Goal: Communication & Community: Answer question/provide support

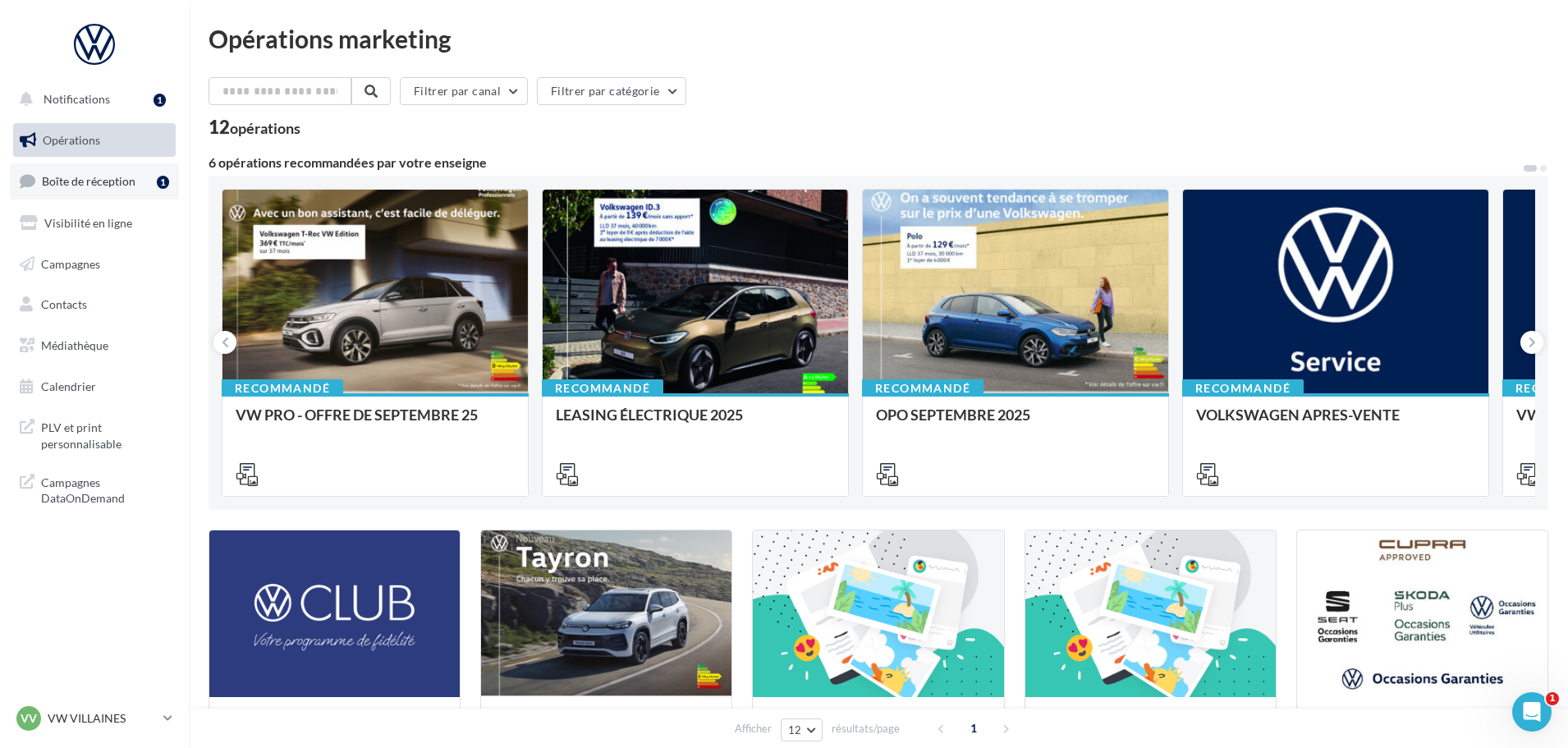
click at [105, 174] on span "Boîte de réception" at bounding box center [88, 181] width 94 height 14
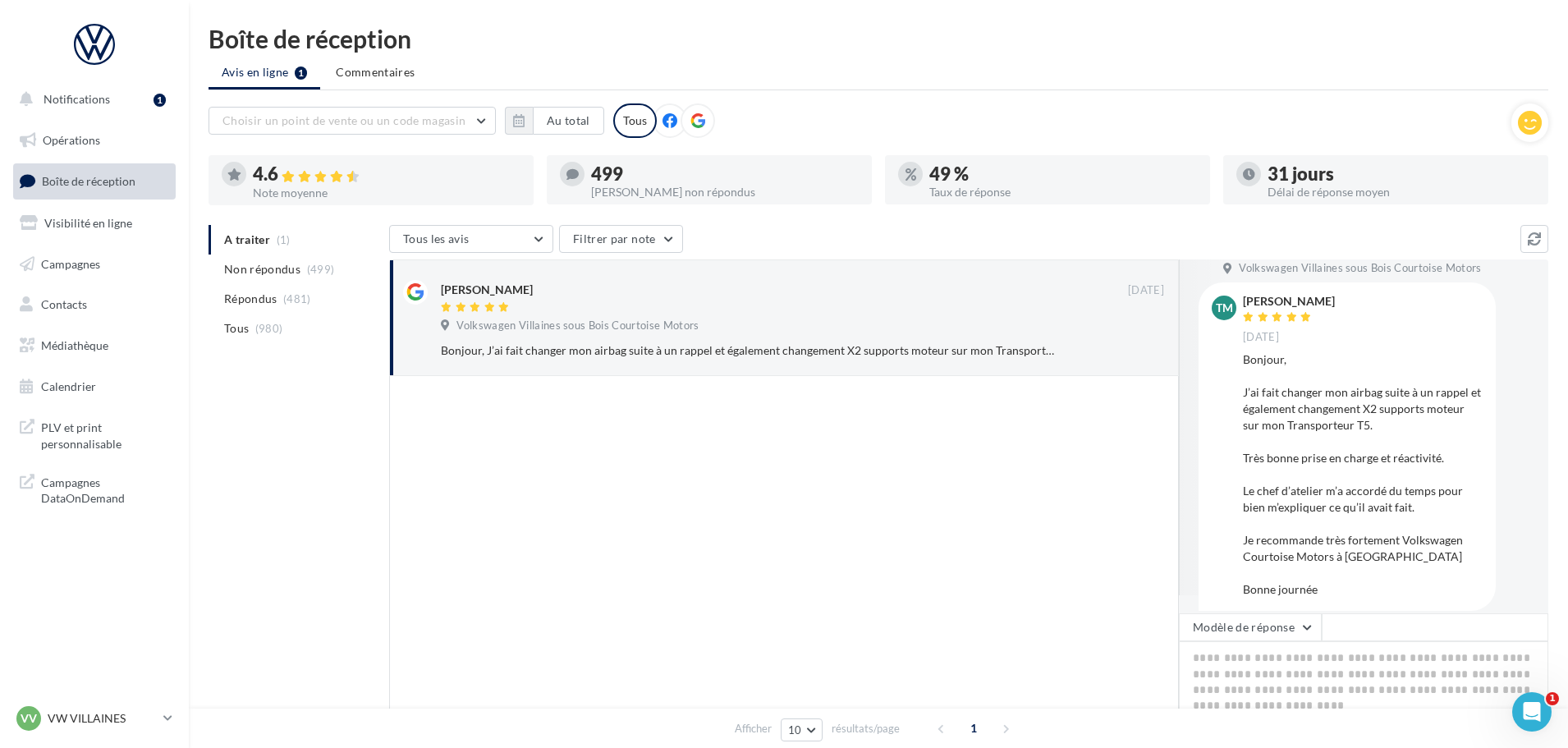
scroll to position [34, 0]
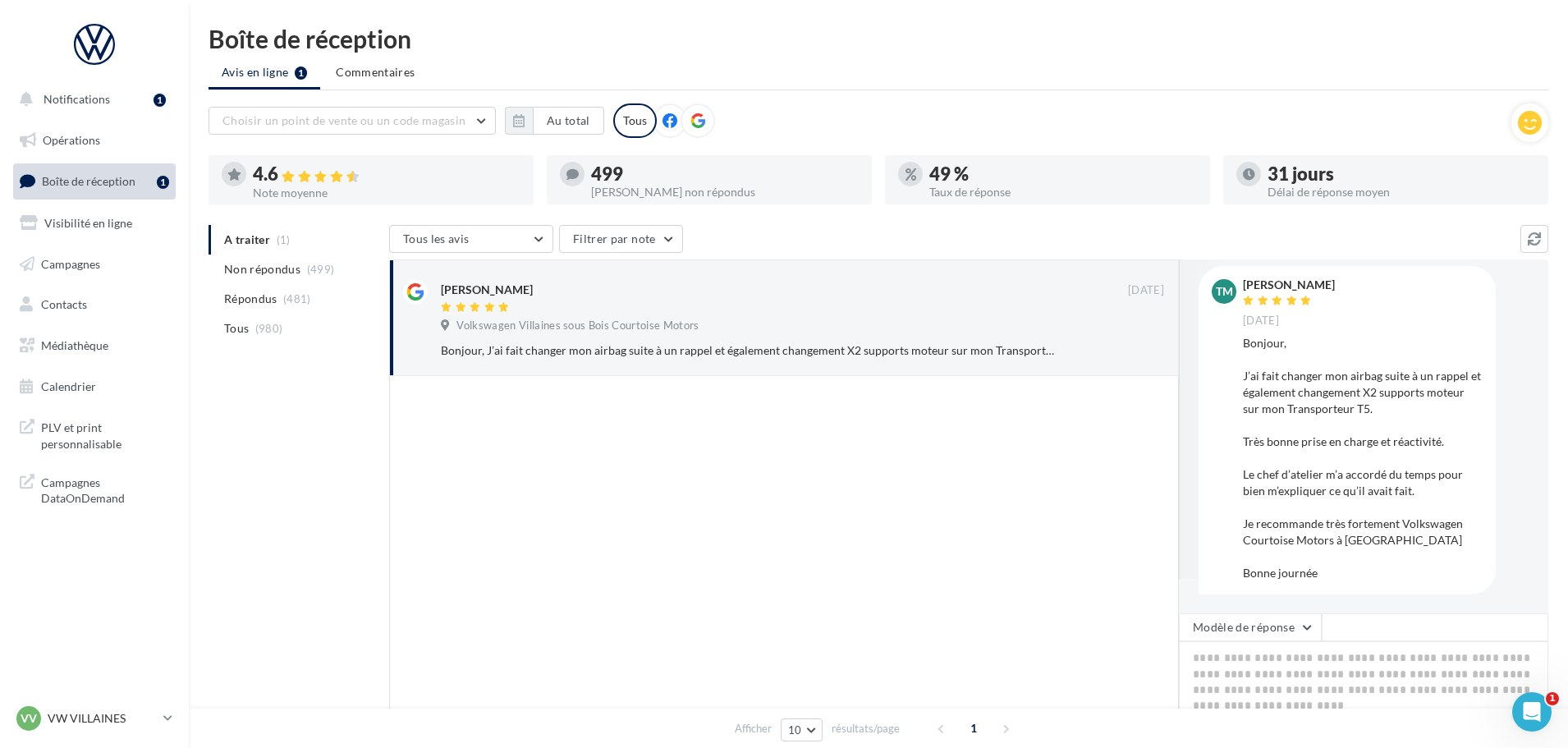
drag, startPoint x: 1337, startPoint y: 573, endPoint x: 1241, endPoint y: 281, distance: 307.4
click at [1241, 281] on div "TM [PERSON_NAME] [DATE] [GEOGRAPHIC_DATA], J’ai fait changer mon airbag suite à…" at bounding box center [1347, 430] width 271 height 302
copy div "[PERSON_NAME] [DATE] Bonjour, J’ai fait changer mon airbag suite à un rappel et…"
click at [1249, 663] on textarea at bounding box center [1363, 692] width 369 height 102
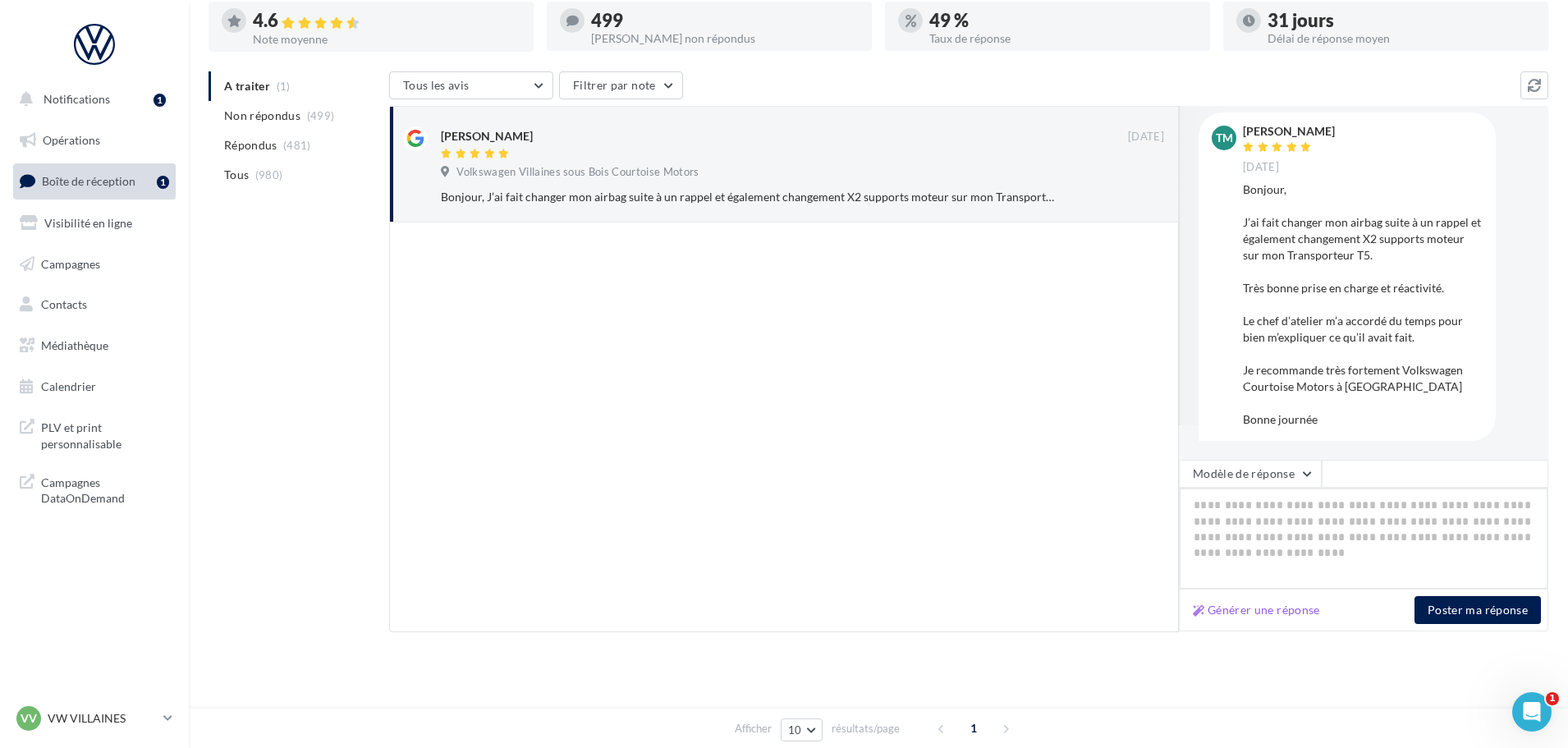
scroll to position [30, 0]
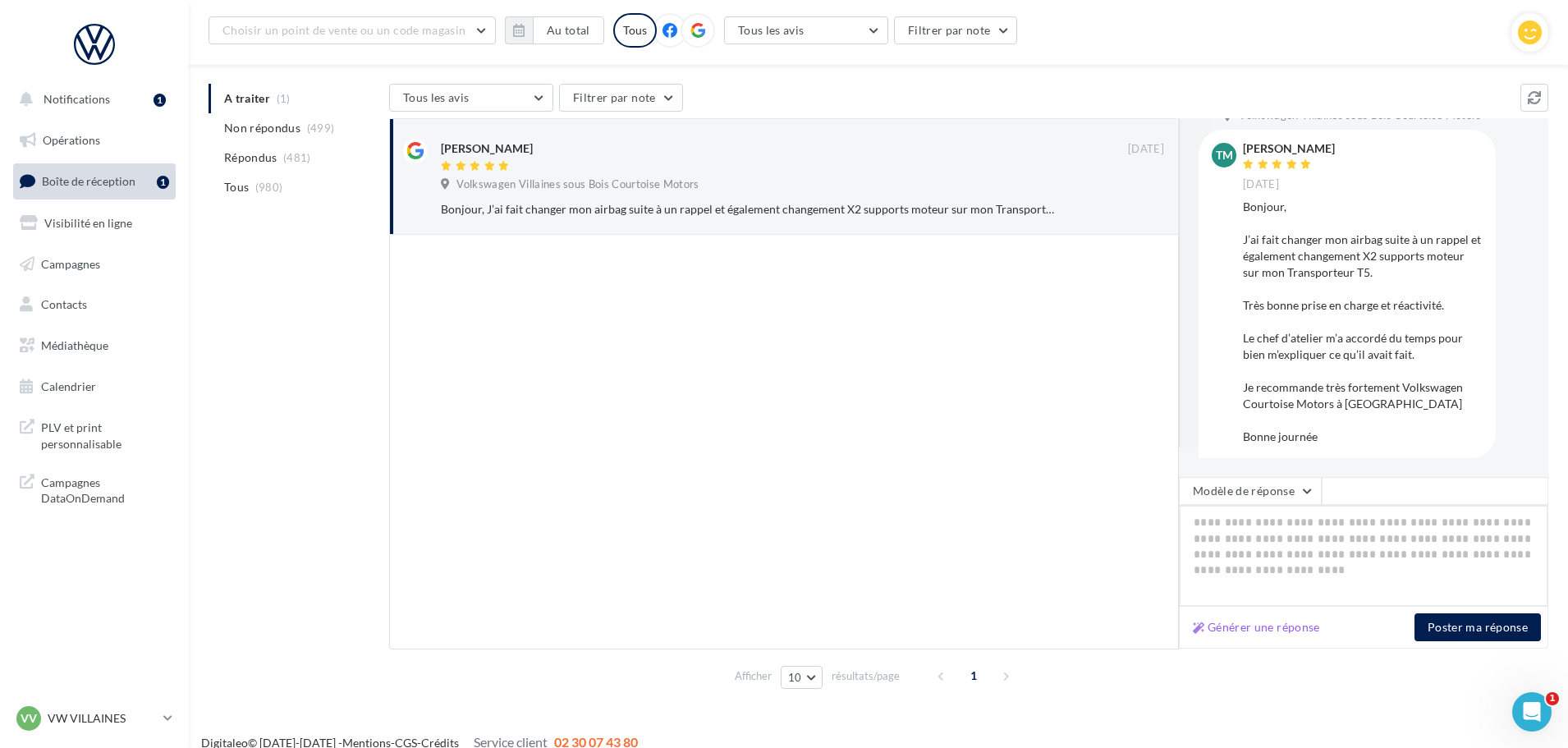
paste textarea "**********"
type textarea "**********"
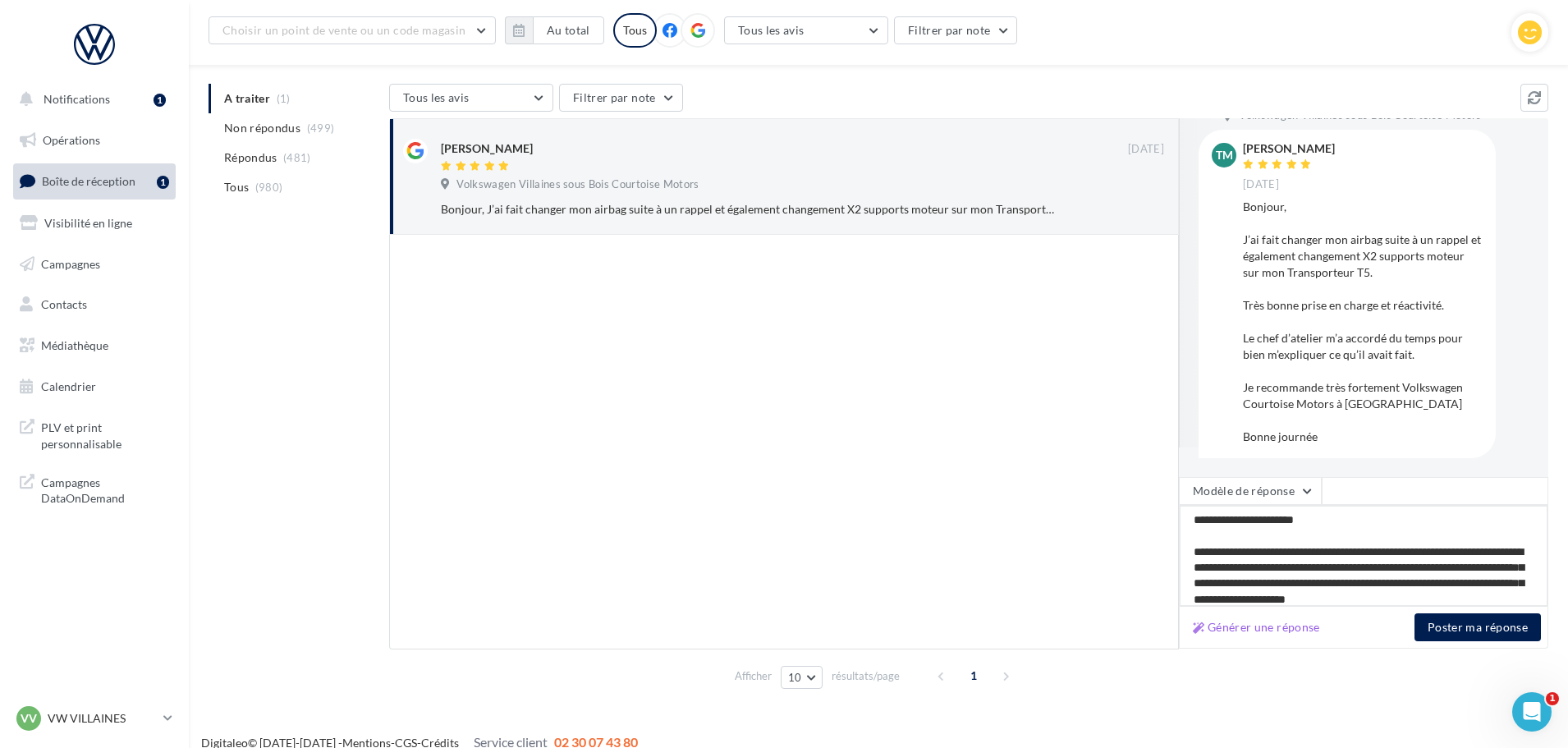
scroll to position [0, 0]
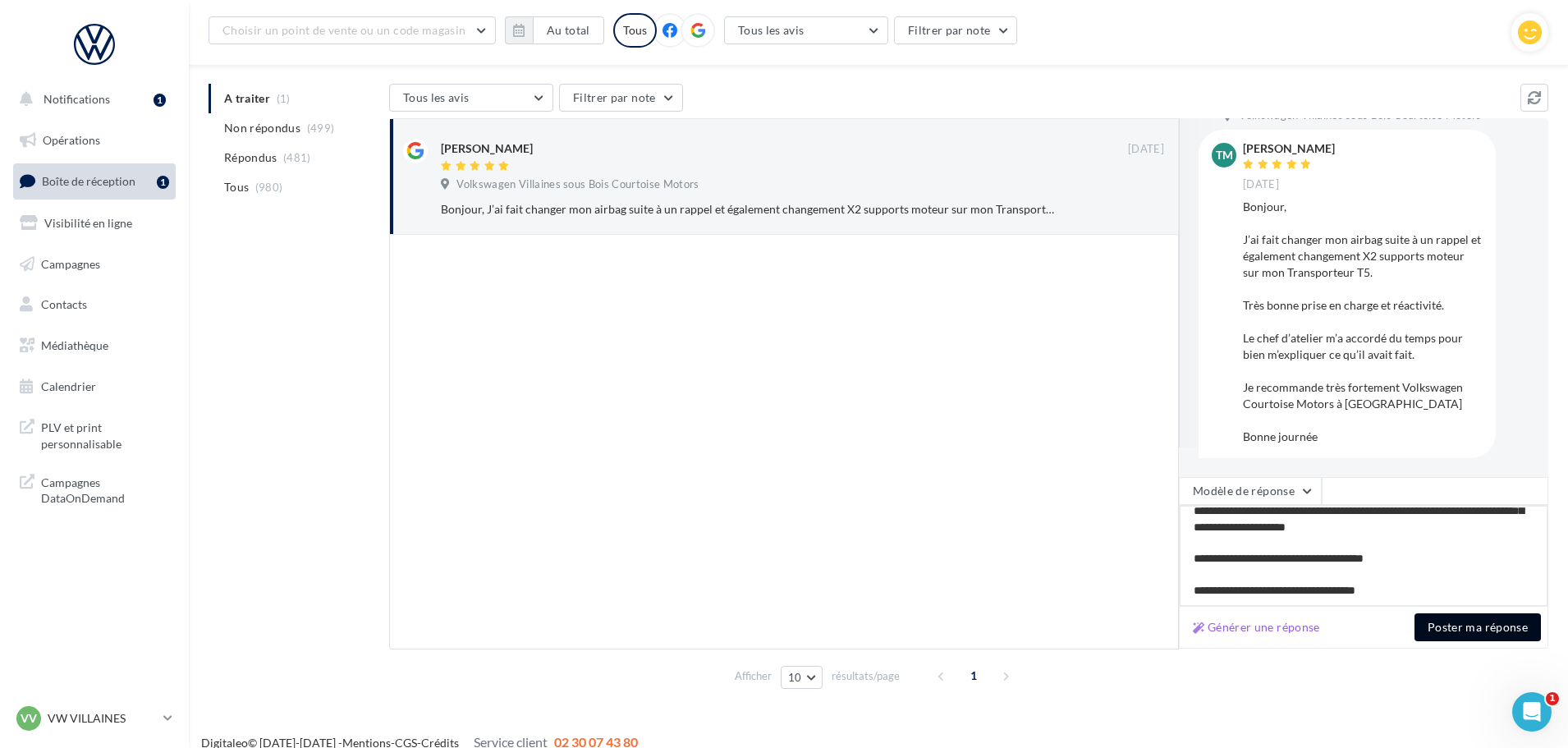
type textarea "**********"
click at [1485, 630] on button "Poster ma réponse" at bounding box center [1477, 627] width 126 height 28
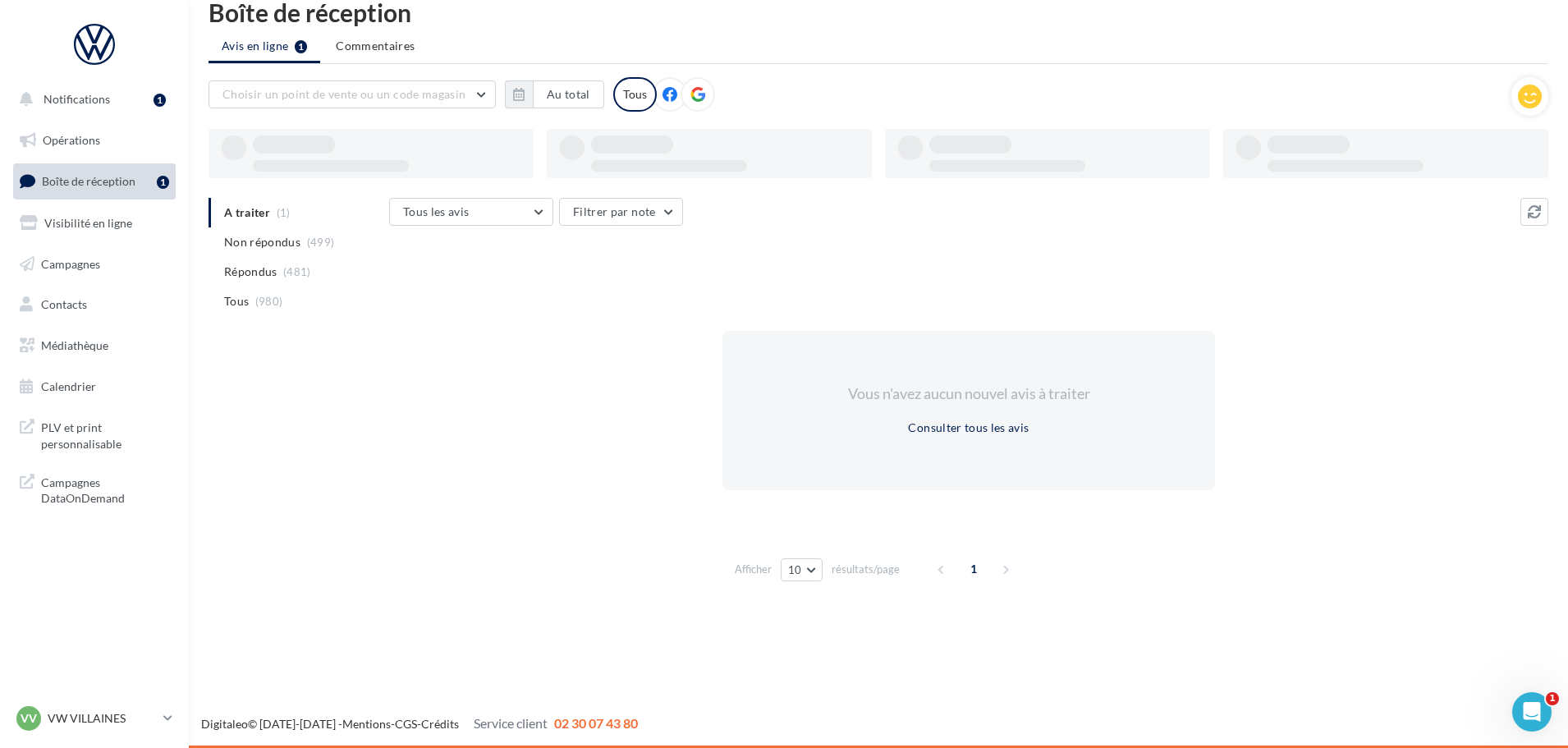
scroll to position [26, 0]
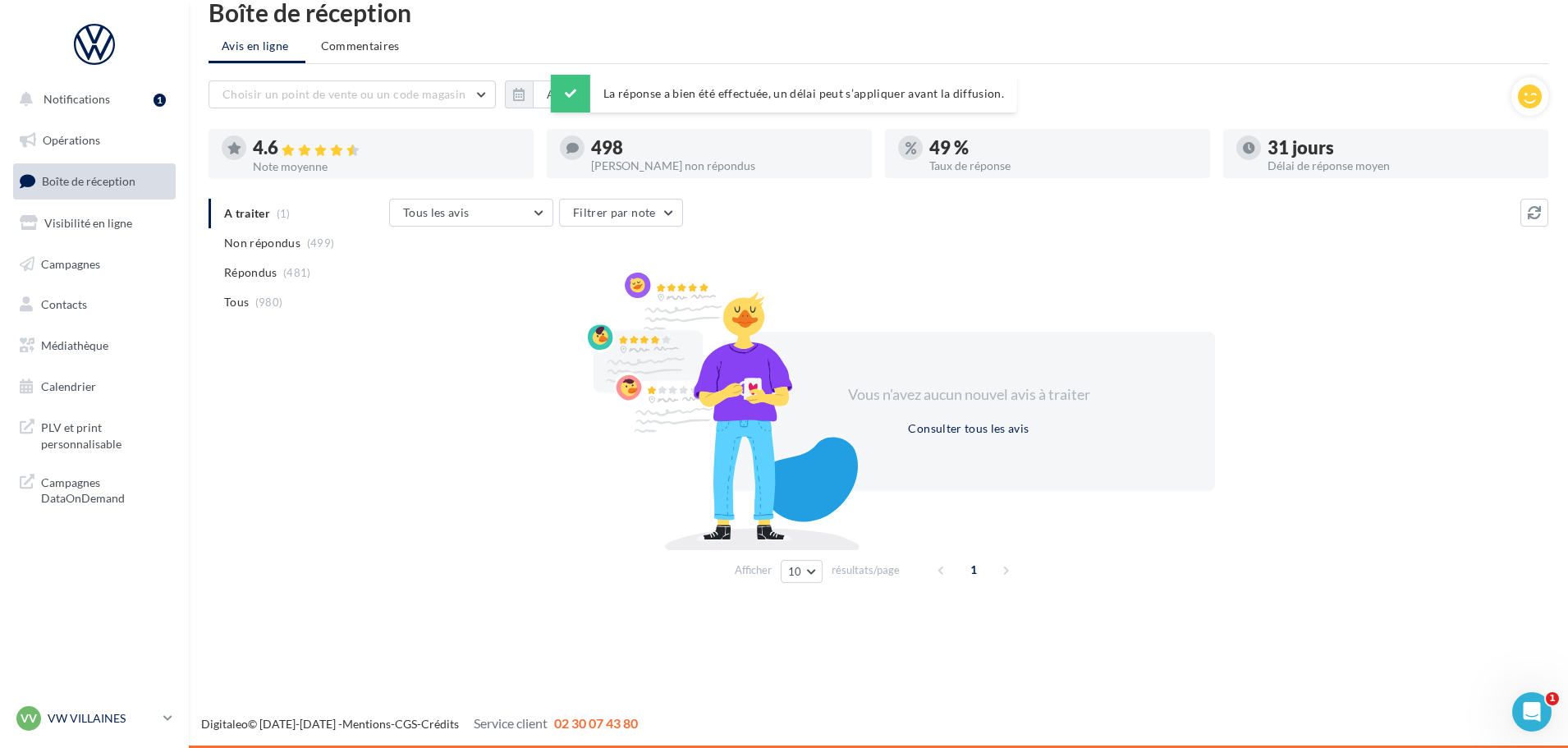
click at [107, 723] on p "VW VILLAINES" at bounding box center [102, 718] width 109 height 17
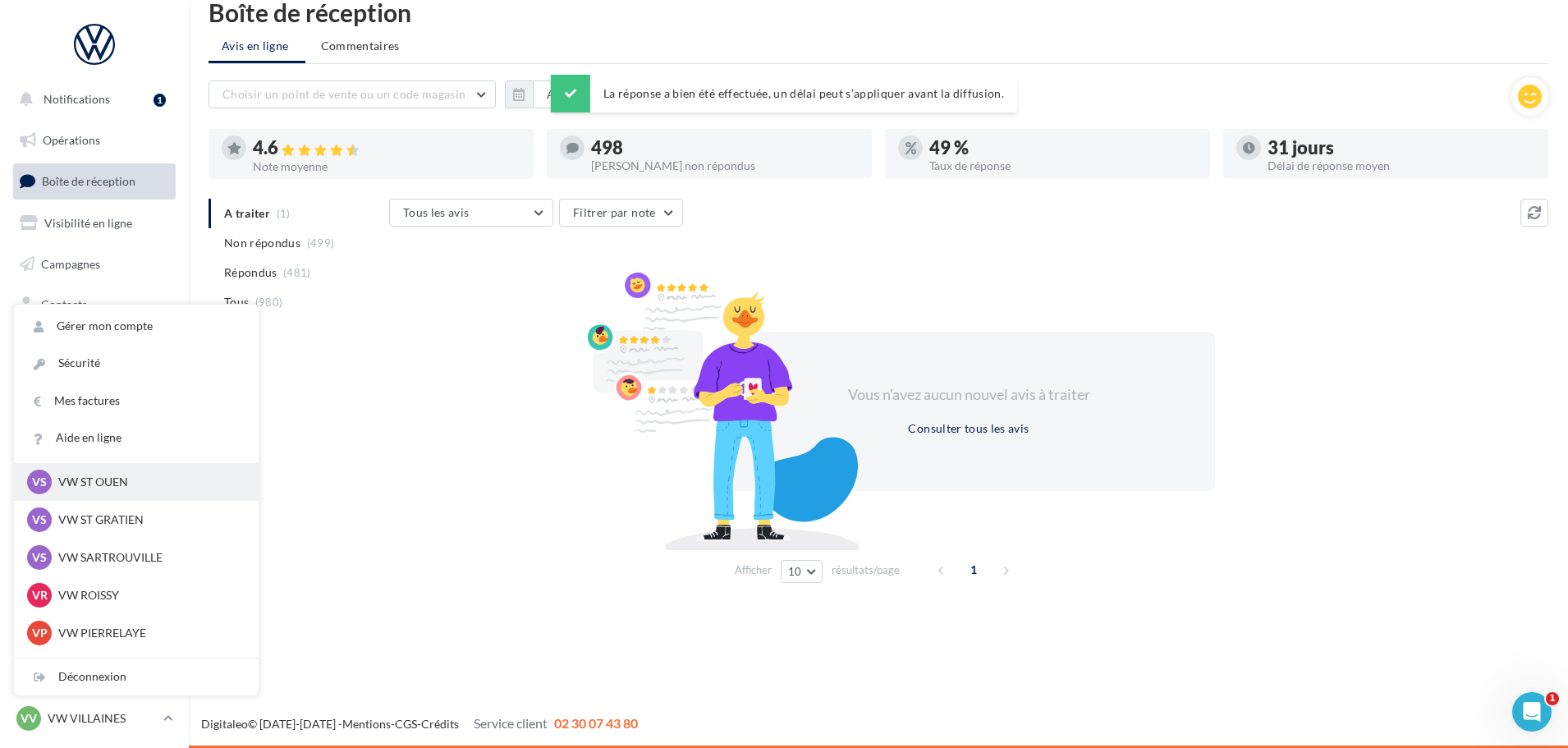
scroll to position [164, 0]
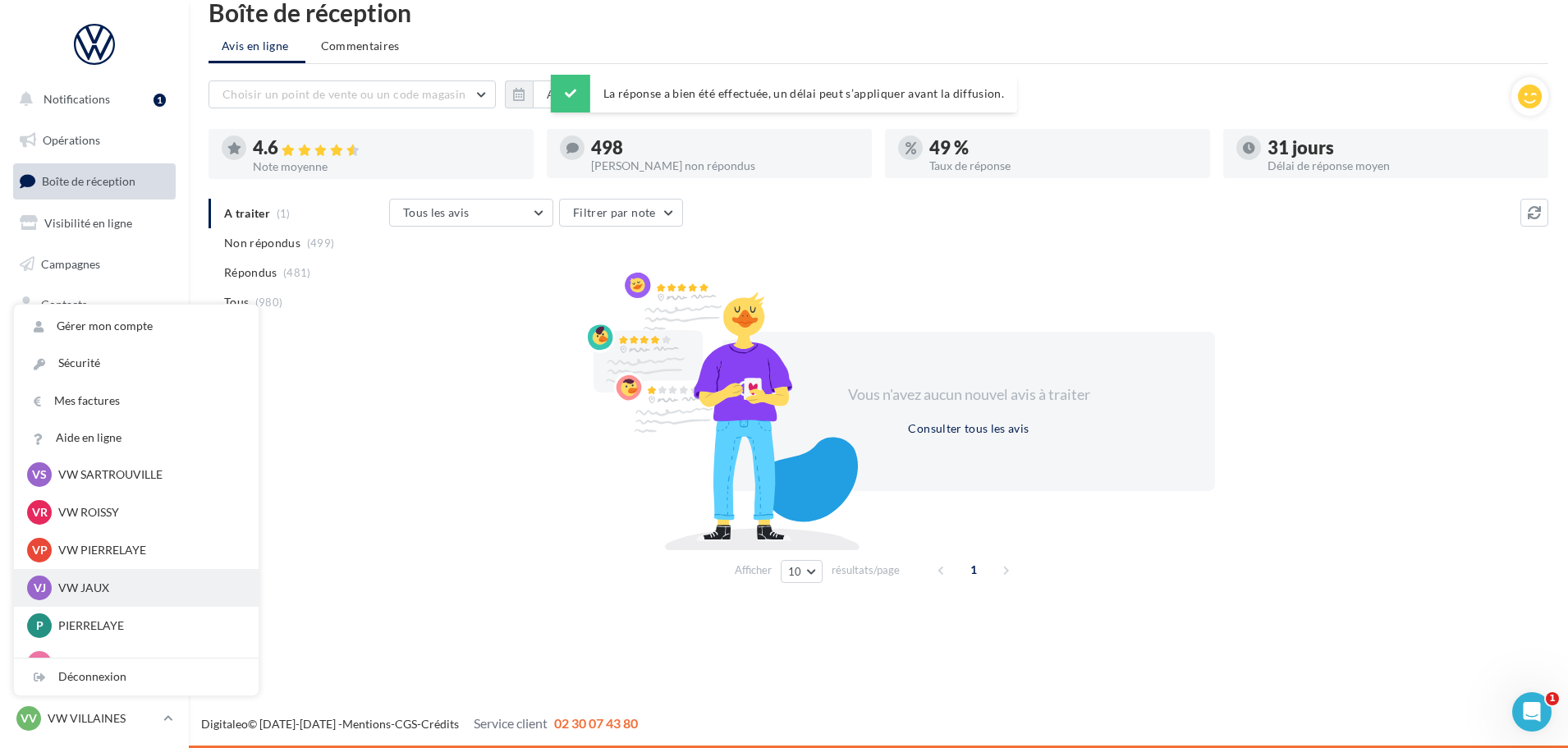
click at [87, 591] on p "VW JAUX" at bounding box center [148, 588] width 181 height 17
